Goal: Task Accomplishment & Management: Use online tool/utility

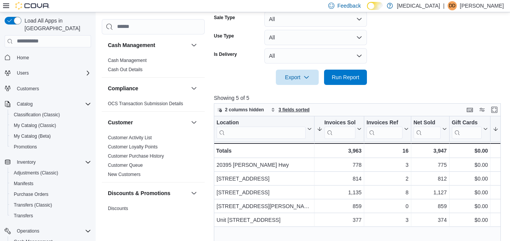
scroll to position [240, 0]
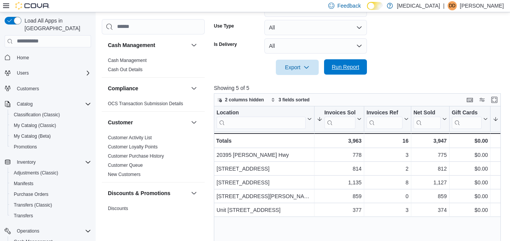
click at [348, 74] on span "Run Report" at bounding box center [346, 66] width 34 height 15
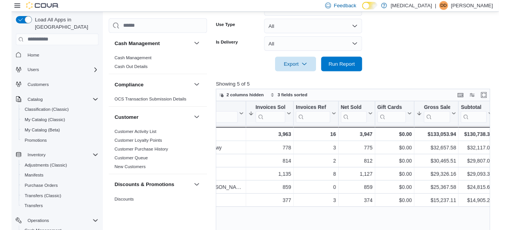
scroll to position [0, 147]
